Goal: Task Accomplishment & Management: Manage account settings

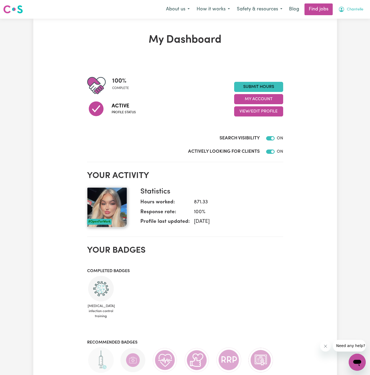
click at [353, 10] on span "Chantelle" at bounding box center [355, 10] width 17 height 6
click at [350, 18] on link "My Account" at bounding box center [345, 21] width 42 height 10
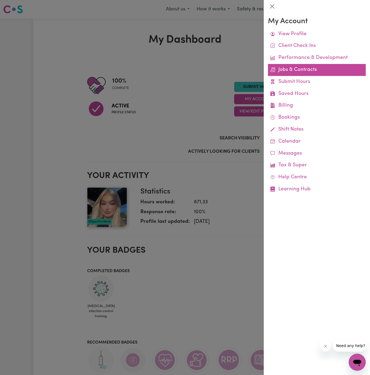
click at [288, 70] on link "Jobs & Contracts" at bounding box center [317, 70] width 98 height 12
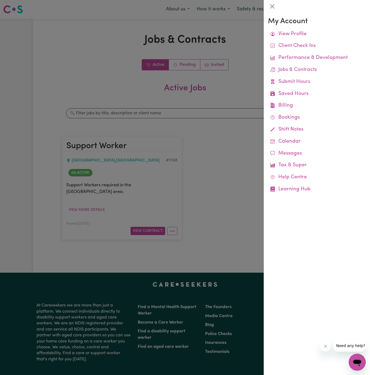
click at [221, 156] on div at bounding box center [185, 187] width 370 height 375
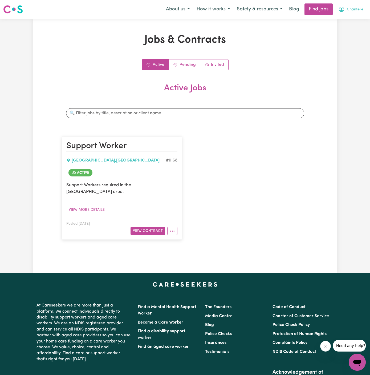
click at [353, 10] on span "Chantelle" at bounding box center [355, 10] width 17 height 6
click at [349, 21] on link "My Account" at bounding box center [345, 21] width 42 height 10
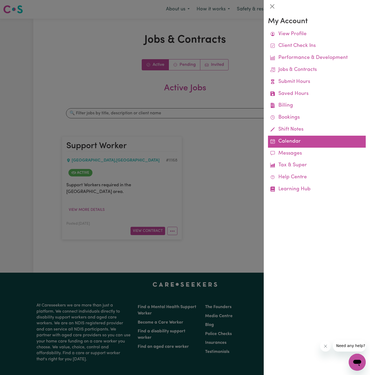
click at [282, 138] on link "Calendar" at bounding box center [317, 141] width 98 height 12
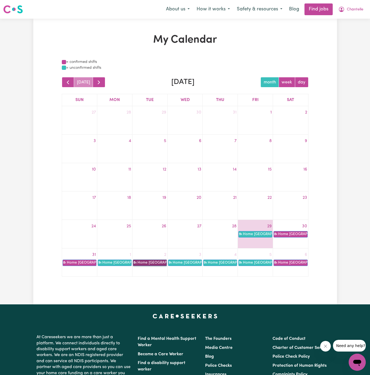
click at [154, 261] on link "8a Home [GEOGRAPHIC_DATA]" at bounding box center [150, 262] width 34 height 6
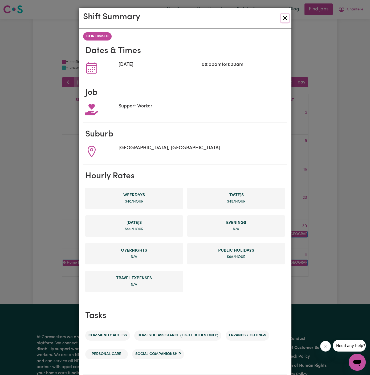
click at [286, 16] on button "Close" at bounding box center [285, 18] width 9 height 9
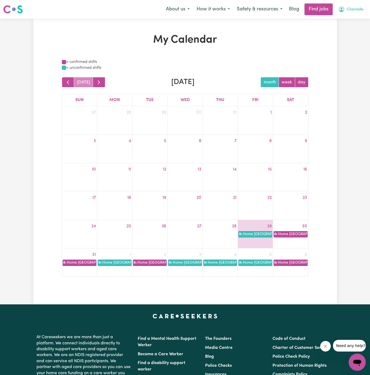
click at [354, 10] on span "Chantelle" at bounding box center [355, 10] width 17 height 6
click at [353, 19] on link "My Account" at bounding box center [345, 21] width 42 height 10
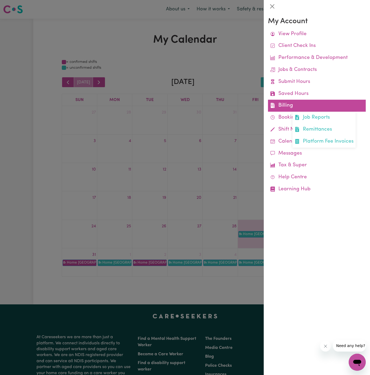
click at [285, 105] on link "Billing Job Reports Remittances Platform Fee Invoices" at bounding box center [317, 106] width 98 height 12
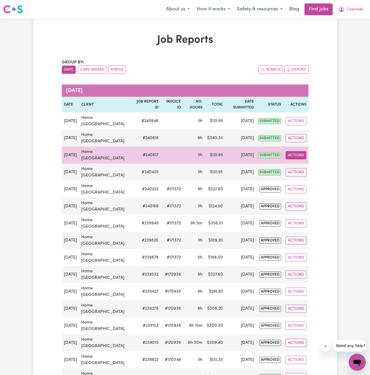
click at [299, 155] on button "Actions" at bounding box center [295, 155] width 21 height 8
click at [301, 165] on link "View Job Report" at bounding box center [308, 167] width 46 height 11
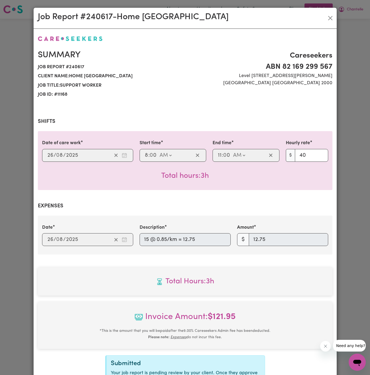
select select "40-Weekday"
click at [331, 18] on button "Close" at bounding box center [330, 18] width 9 height 9
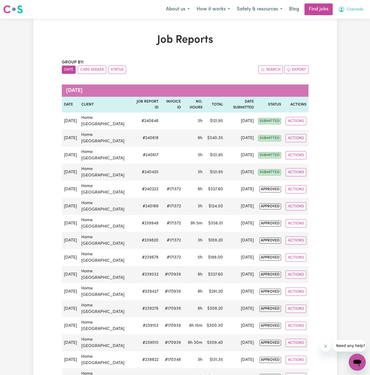
click at [356, 9] on span "Chantelle" at bounding box center [355, 10] width 17 height 6
click at [340, 20] on link "My Account" at bounding box center [345, 21] width 42 height 10
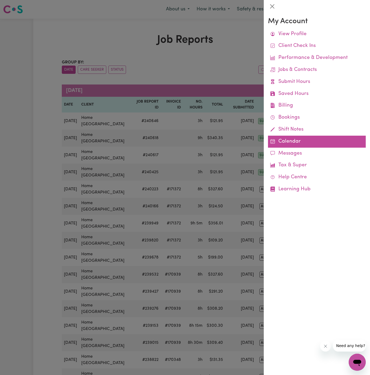
click at [292, 140] on link "Calendar" at bounding box center [317, 141] width 98 height 12
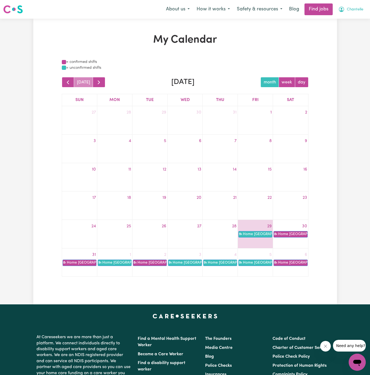
click at [359, 9] on span "Chantelle" at bounding box center [355, 10] width 17 height 6
click at [355, 21] on link "My Account" at bounding box center [345, 21] width 42 height 10
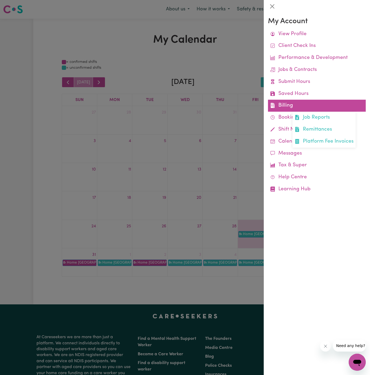
click at [283, 110] on link "Billing Job Reports Remittances Platform Fee Invoices" at bounding box center [317, 106] width 98 height 12
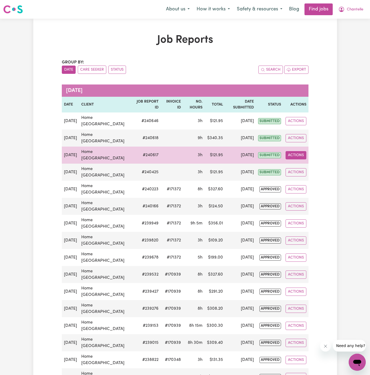
click at [293, 157] on button "Actions" at bounding box center [295, 155] width 21 height 8
click at [305, 165] on link "View Job Report" at bounding box center [308, 167] width 46 height 11
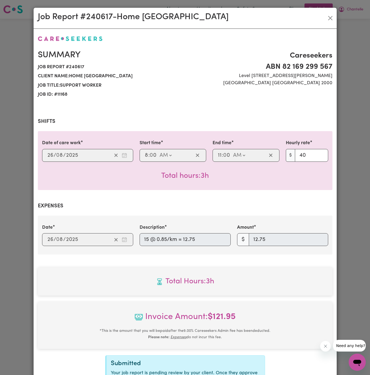
select select "40-Weekday"
